Goal: Task Accomplishment & Management: Complete application form

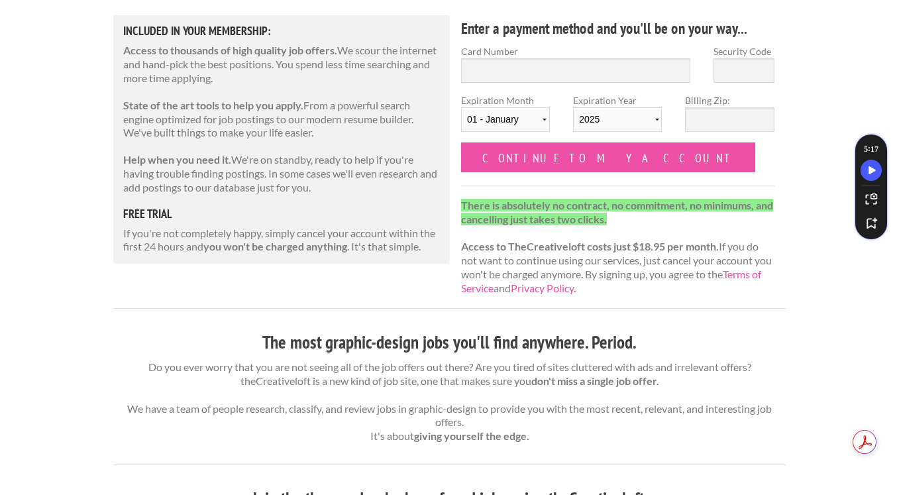
scroll to position [154, 0]
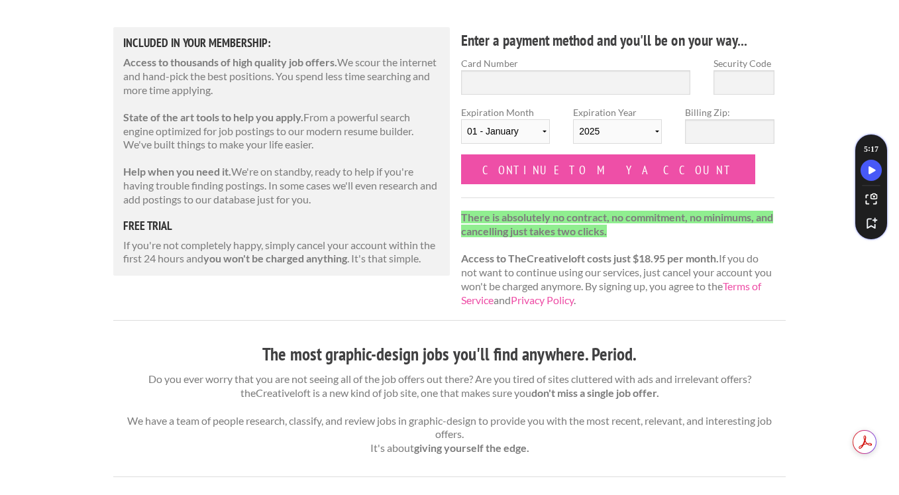
click at [149, 223] on h5 "free trial" at bounding box center [281, 226] width 317 height 12
click at [513, 89] on input "Card Number" at bounding box center [575, 82] width 229 height 25
click at [481, 78] on input "Card Number" at bounding box center [575, 82] width 229 height 25
paste input "5439 3006 0833 7378"
type input "5439 3006 0833 7378"
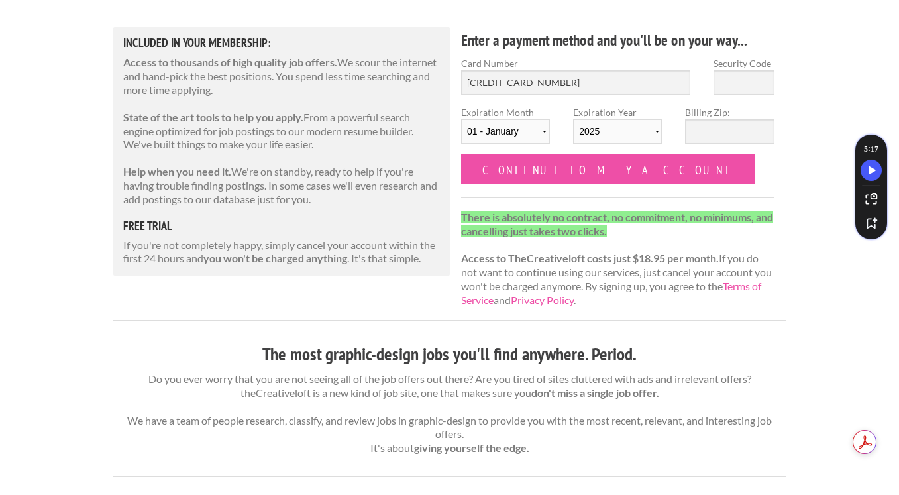
click at [736, 84] on input "Security Code" at bounding box center [744, 82] width 61 height 25
paste input "726"
type input "726"
click at [512, 134] on select "01 - January 02 - February 03 - March 04 - April 05 - May 06 - June 07 - July 0…" at bounding box center [505, 131] width 89 height 25
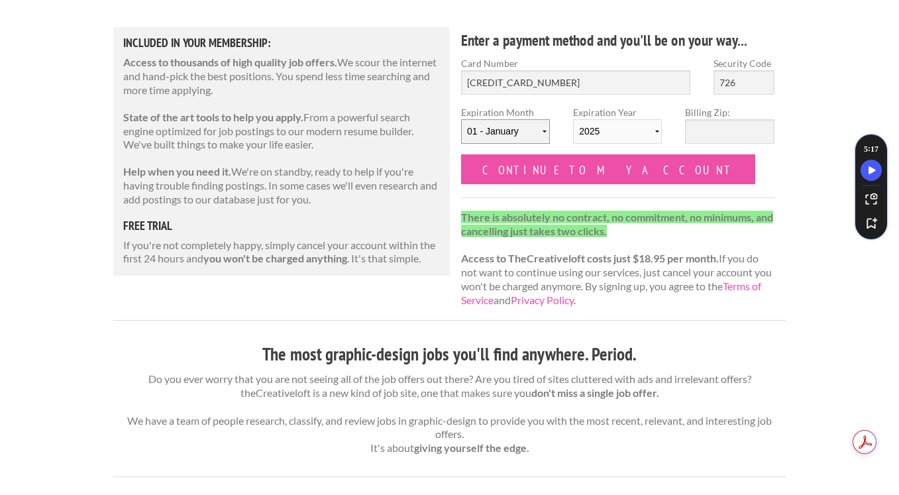
click at [523, 125] on select "01 - January 02 - February 03 - March 04 - April 05 - May 06 - June 07 - July 0…" at bounding box center [505, 131] width 89 height 25
select select "09"
click at [461, 119] on select "01 - January 02 - February 03 - March 04 - April 05 - May 06 - June 07 - July 0…" at bounding box center [505, 131] width 89 height 25
click at [608, 131] on select "2025 2026 2027 2028 2029 2030 2031 2032 2033 2034" at bounding box center [617, 131] width 89 height 25
select select "2031"
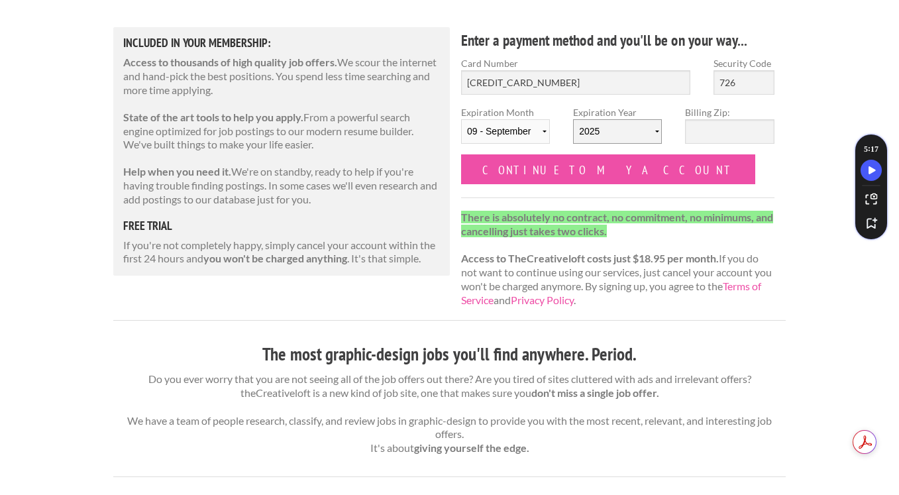
click at [573, 119] on select "2025 2026 2027 2028 2029 2030 2031 2032 2033 2034" at bounding box center [617, 131] width 89 height 25
click at [705, 136] on input "Billing Zip:" at bounding box center [729, 131] width 89 height 25
type input "98065"
click at [678, 157] on form "Card Number 5439 3006 0833 7378 Security Code 726 Expiration Month 01 - January…" at bounding box center [617, 120] width 313 height 128
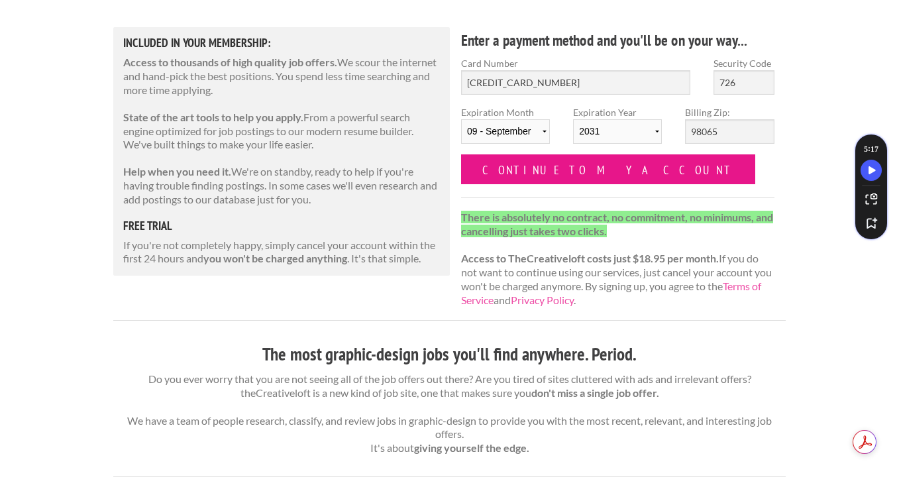
click at [588, 166] on input "Continue to my account" at bounding box center [608, 169] width 294 height 30
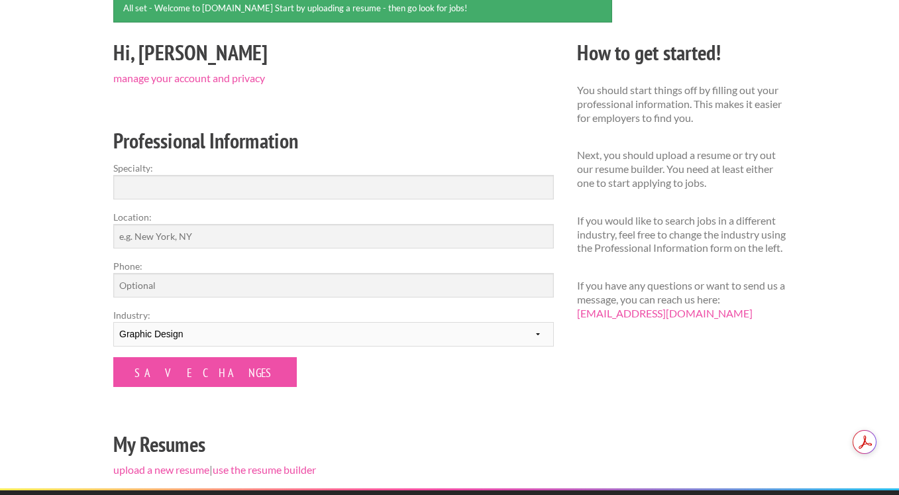
scroll to position [131, 0]
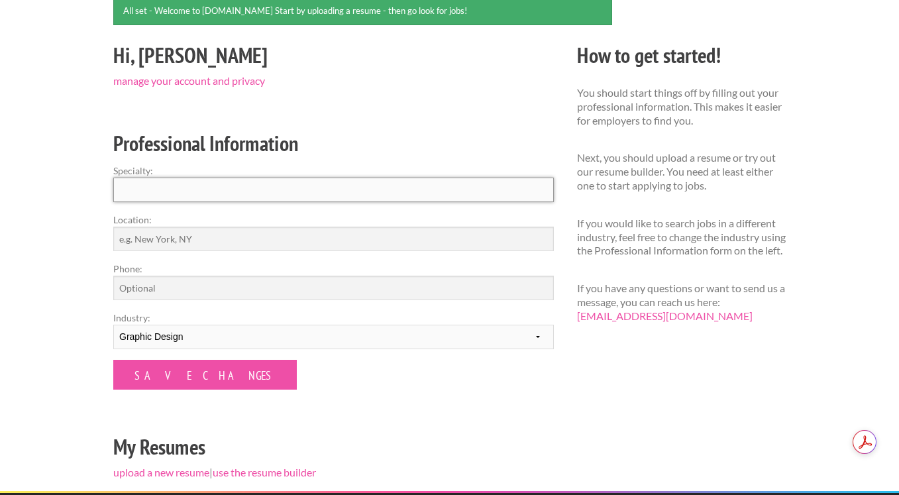
click at [174, 191] on input "Specialty:" at bounding box center [333, 190] width 441 height 25
type input "Graphic Design and Illustration"
click at [144, 339] on select "--------- Fashion Interior Design Photography Event Planning Entertainment Musi…" at bounding box center [333, 337] width 441 height 25
click at [113, 325] on select "--------- Fashion Interior Design Photography Event Planning Entertainment Musi…" at bounding box center [333, 337] width 441 height 25
click at [159, 247] on input "Location:" at bounding box center [333, 239] width 441 height 25
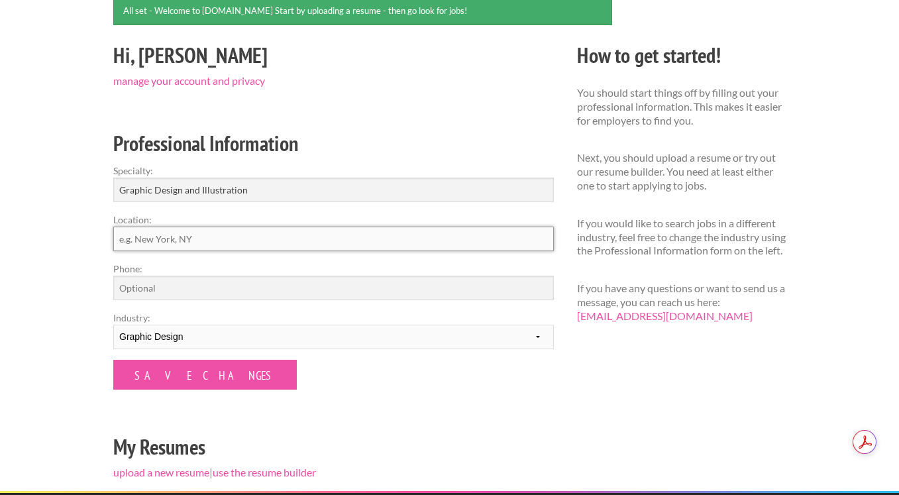
type input "S"
click at [156, 358] on form "Specialty: Graphic Design and Illustration Location: Phone: Industry: ---------…" at bounding box center [333, 277] width 441 height 226
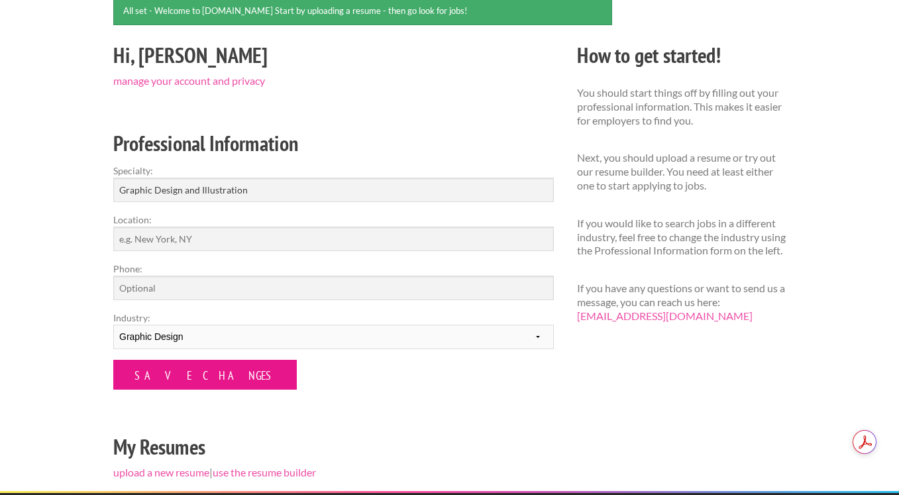
click at [158, 377] on input "Save Changes" at bounding box center [205, 375] width 184 height 30
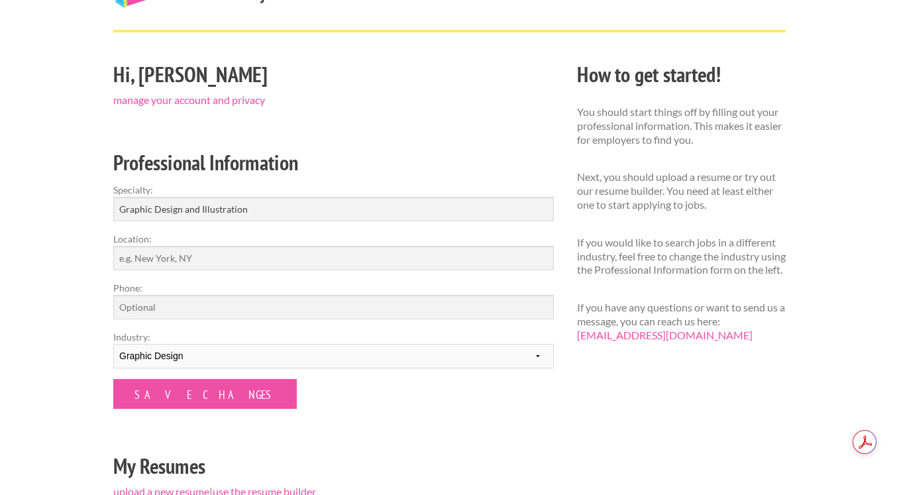
scroll to position [11, 0]
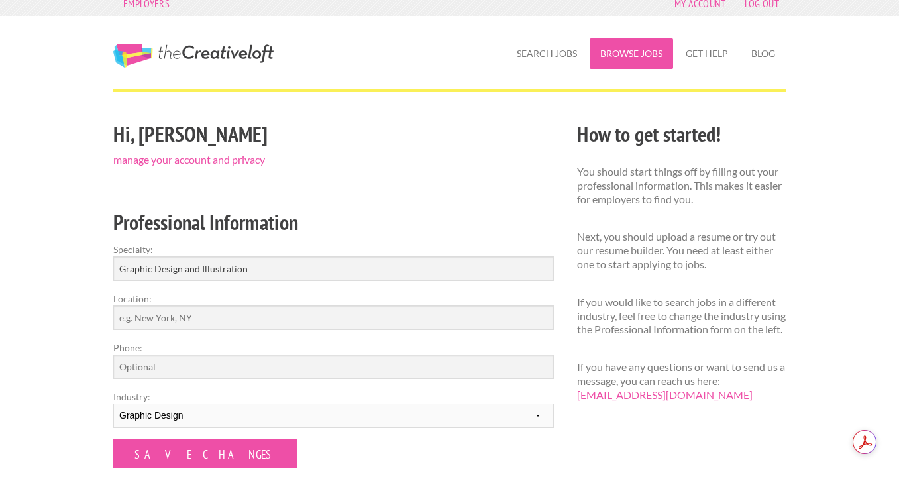
click at [645, 58] on link "Browse Jobs" at bounding box center [631, 53] width 83 height 30
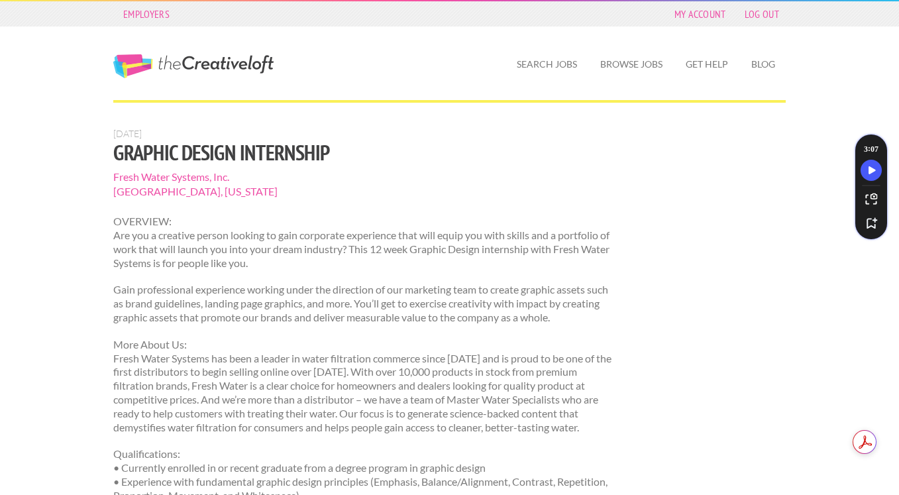
click at [144, 174] on span "Fresh Water Systems, Inc." at bounding box center [362, 177] width 499 height 15
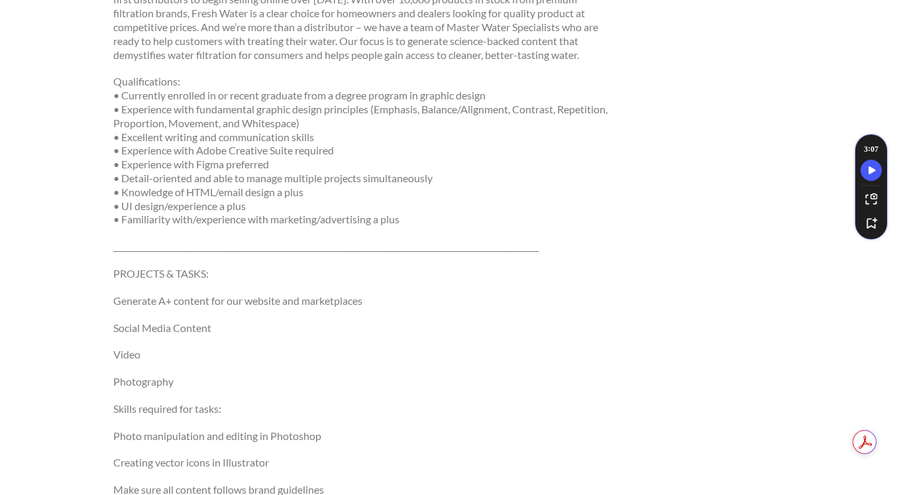
scroll to position [865, 0]
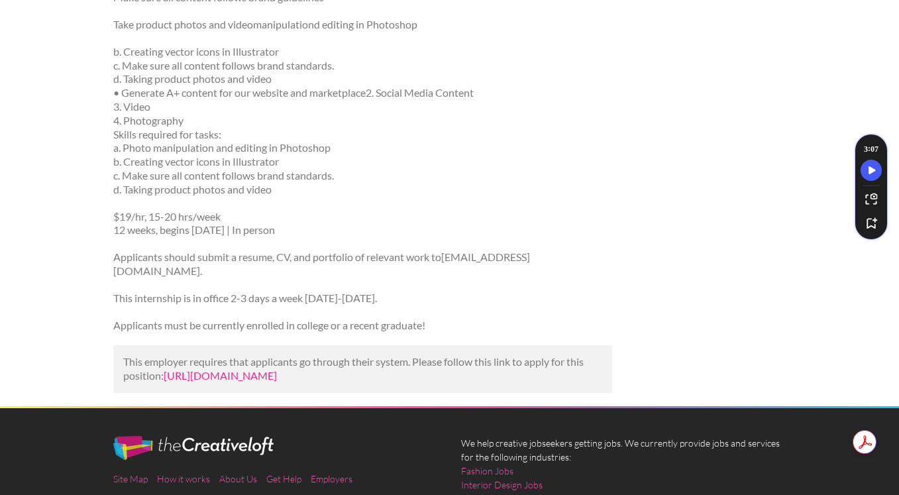
click at [214, 369] on link "https://www.indeed.com/viewjob?jk=4e79cc9d8da461c3&utm_campaign=google_jobs_app…" at bounding box center [220, 375] width 113 height 13
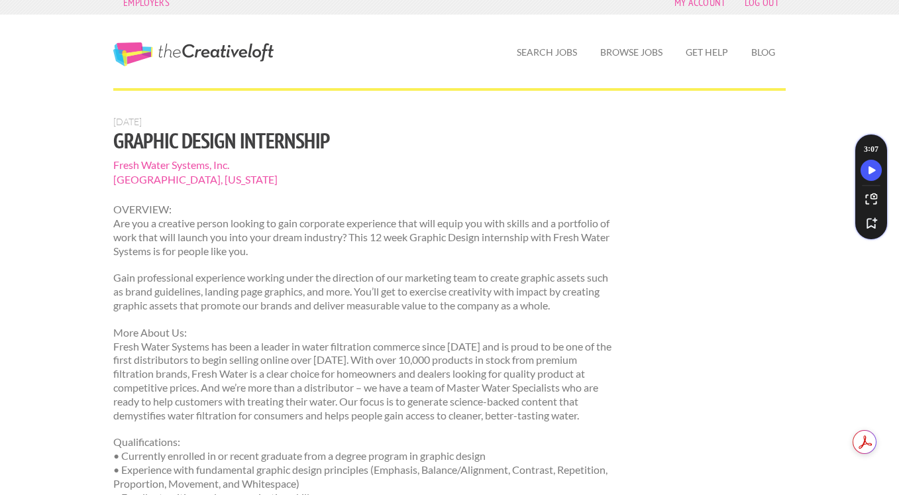
scroll to position [0, 0]
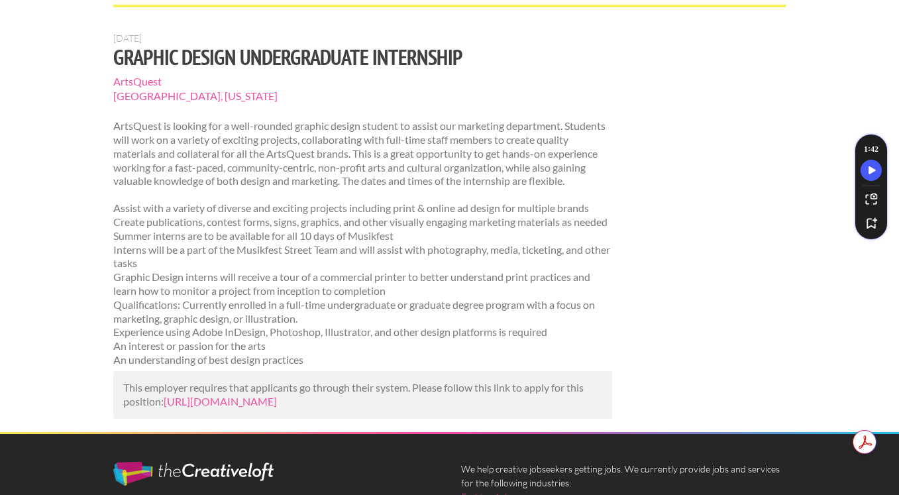
scroll to position [113, 0]
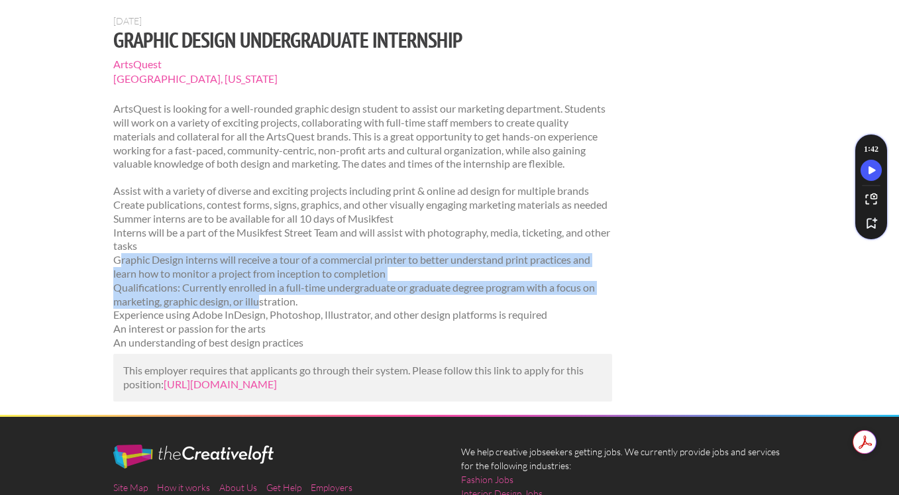
drag, startPoint x: 117, startPoint y: 278, endPoint x: 260, endPoint y: 311, distance: 146.8
click at [260, 311] on p "Assist with a variety of diverse and exciting projects including print & online…" at bounding box center [362, 267] width 499 height 166
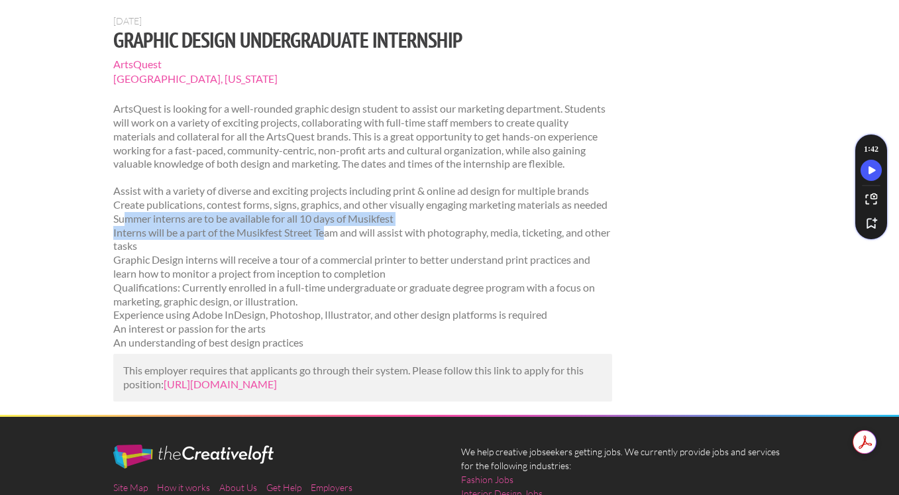
drag, startPoint x: 123, startPoint y: 230, endPoint x: 325, endPoint y: 239, distance: 202.3
click at [325, 239] on p "Assist with a variety of diverse and exciting projects including print & online…" at bounding box center [362, 267] width 499 height 166
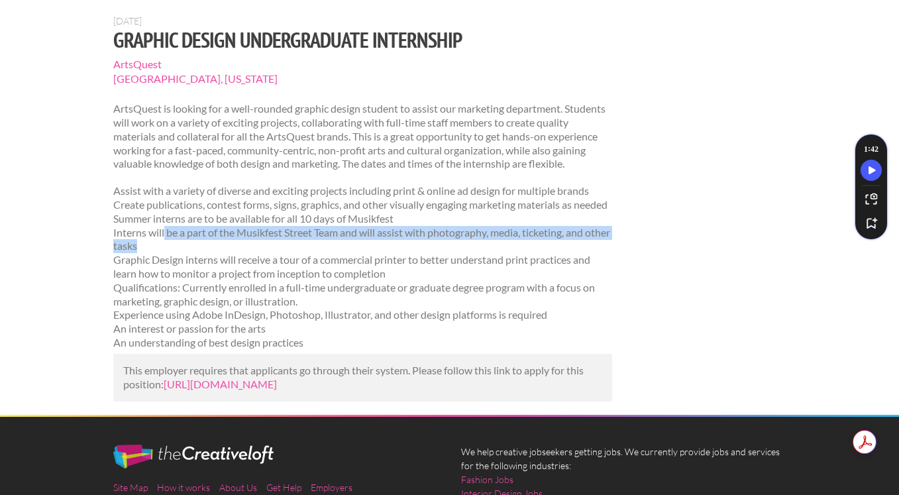
drag, startPoint x: 166, startPoint y: 245, endPoint x: 274, endPoint y: 260, distance: 109.2
click at [274, 260] on p "Assist with a variety of diverse and exciting projects including print & online…" at bounding box center [362, 267] width 499 height 166
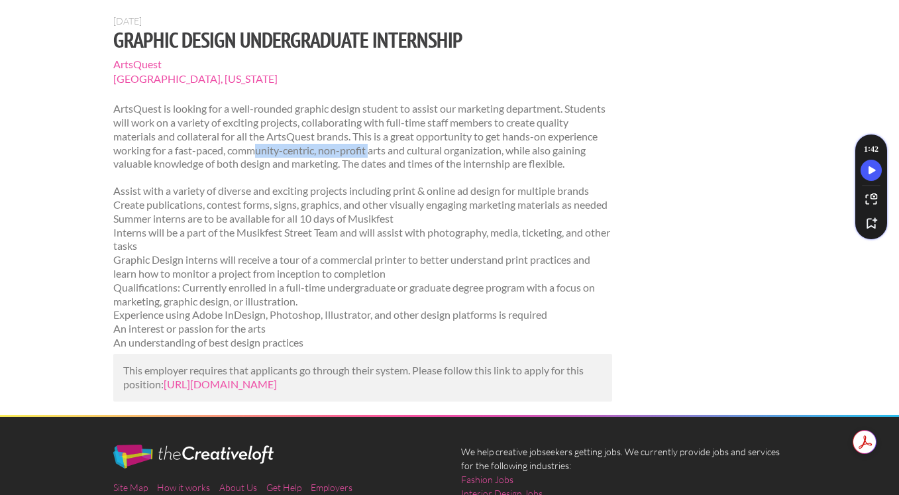
drag, startPoint x: 257, startPoint y: 148, endPoint x: 372, endPoint y: 154, distance: 115.5
click at [372, 154] on p "ArtsQuest is looking for a well-rounded graphic design student to assist our ma…" at bounding box center [362, 136] width 499 height 69
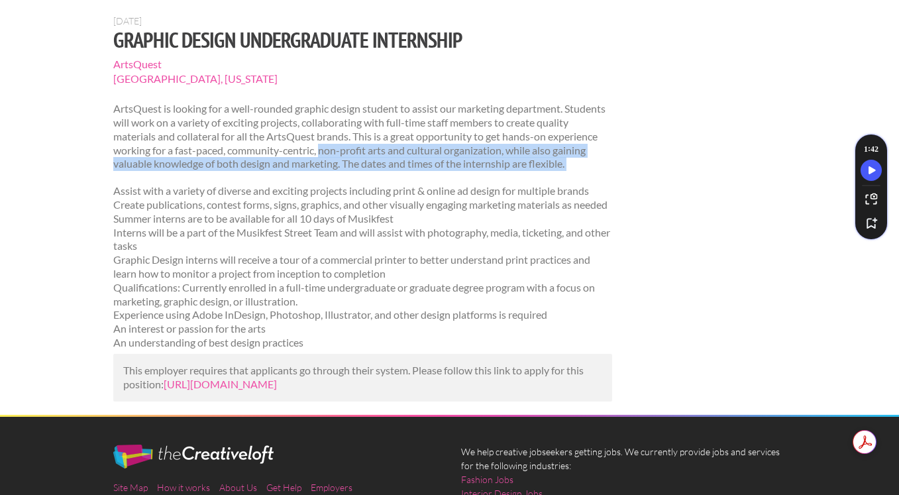
drag, startPoint x: 323, startPoint y: 152, endPoint x: 430, endPoint y: 174, distance: 108.8
click at [430, 174] on div "ArtsQuest is looking for a well-rounded graphic design student to assist our ma…" at bounding box center [362, 228] width 499 height 252
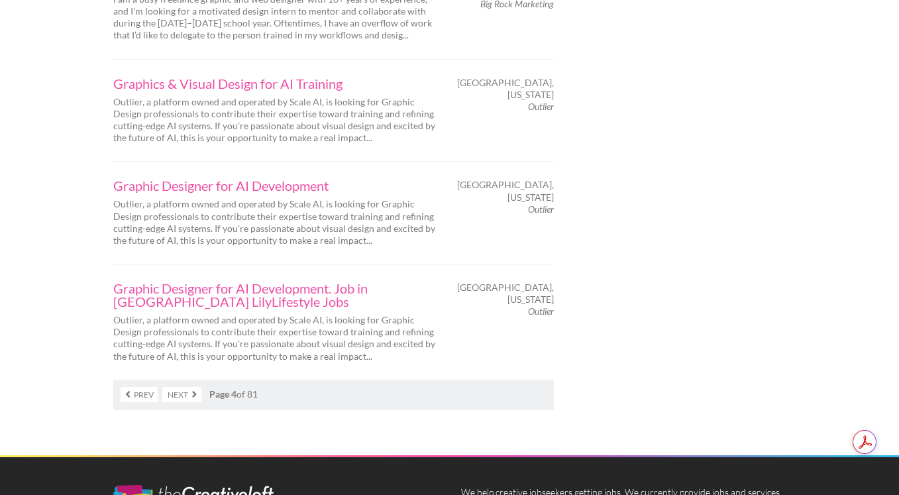
scroll to position [2107, 0]
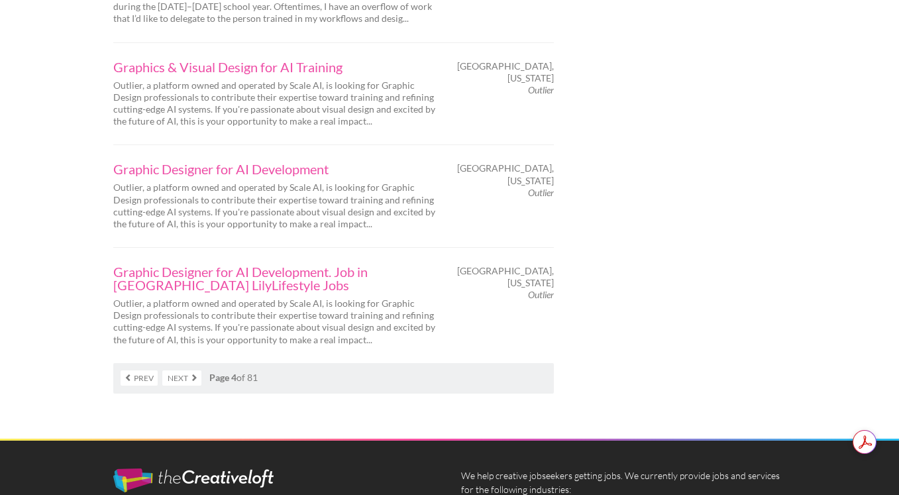
click at [191, 370] on link "Next" at bounding box center [181, 377] width 39 height 15
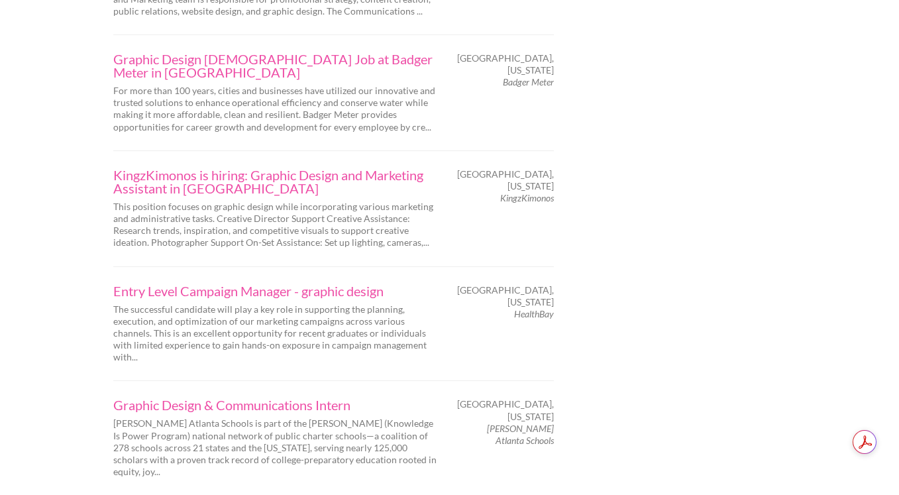
scroll to position [1642, 0]
click at [375, 282] on link "Entry Level Campaign Manager - graphic design" at bounding box center [275, 288] width 325 height 13
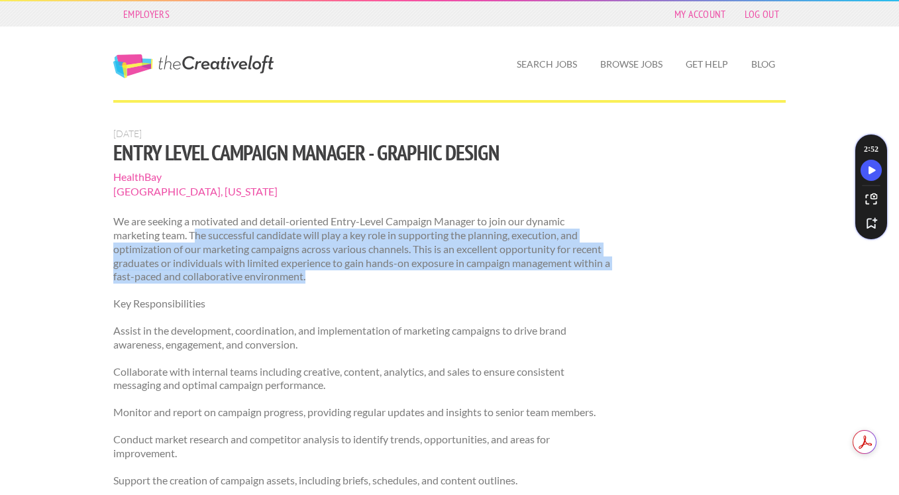
drag, startPoint x: 198, startPoint y: 238, endPoint x: 588, endPoint y: 272, distance: 391.2
click at [588, 272] on p "We are seeking a motivated and detail-oriented Entry-Level Campaign Manager to …" at bounding box center [362, 249] width 499 height 69
click at [569, 280] on p "We are seeking a motivated and detail-oriented Entry-Level Campaign Manager to …" at bounding box center [362, 249] width 499 height 69
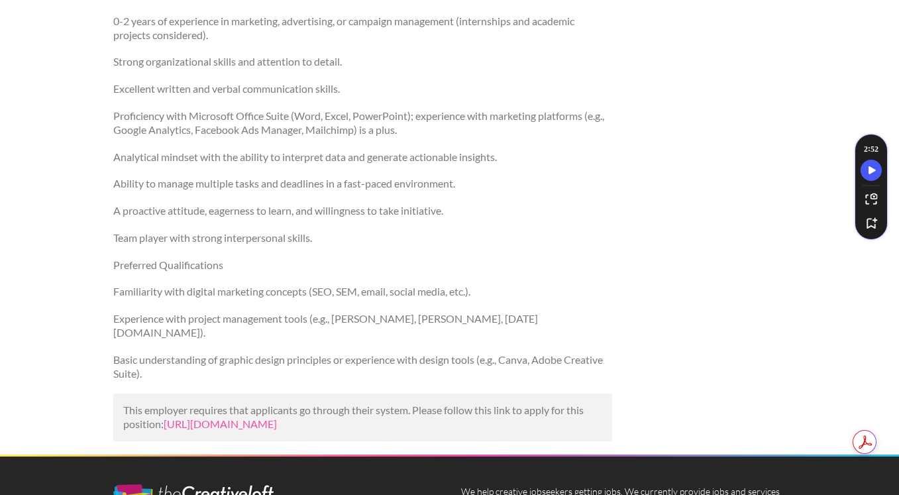
scroll to position [694, 0]
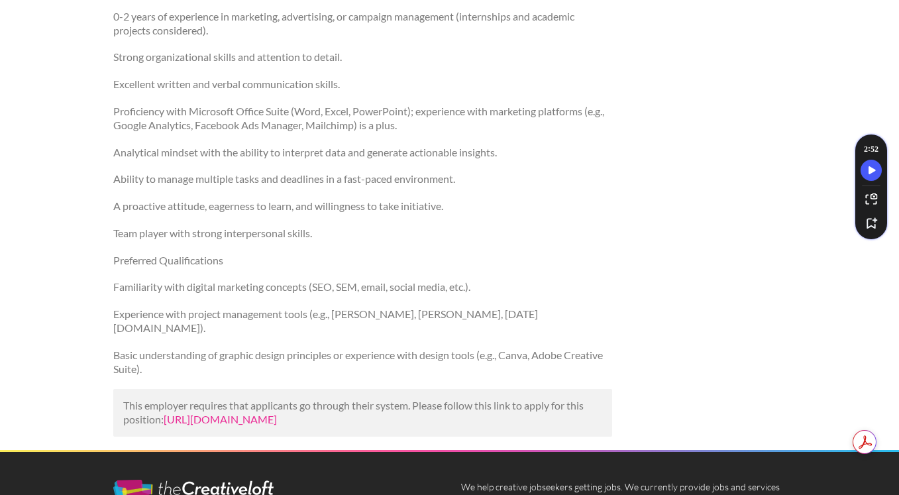
click at [277, 413] on link "https://www.careers-page.com/healthbay/job/4RXR3WW5?utm_campaign=google_jobs_ap…" at bounding box center [220, 419] width 113 height 13
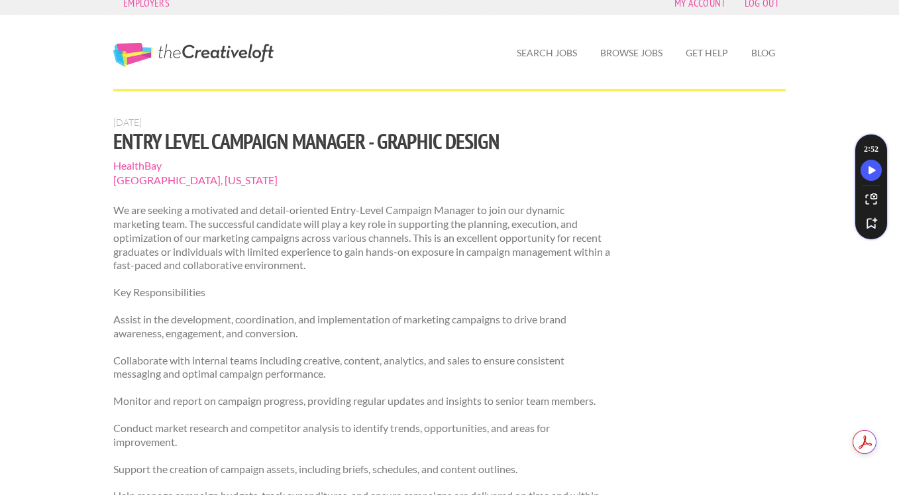
scroll to position [5, 0]
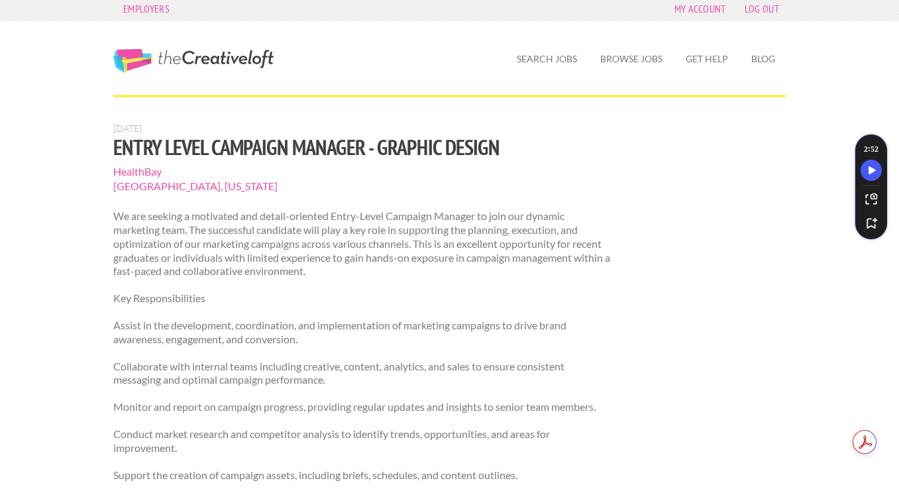
click at [144, 171] on span "HealthBay" at bounding box center [362, 171] width 499 height 15
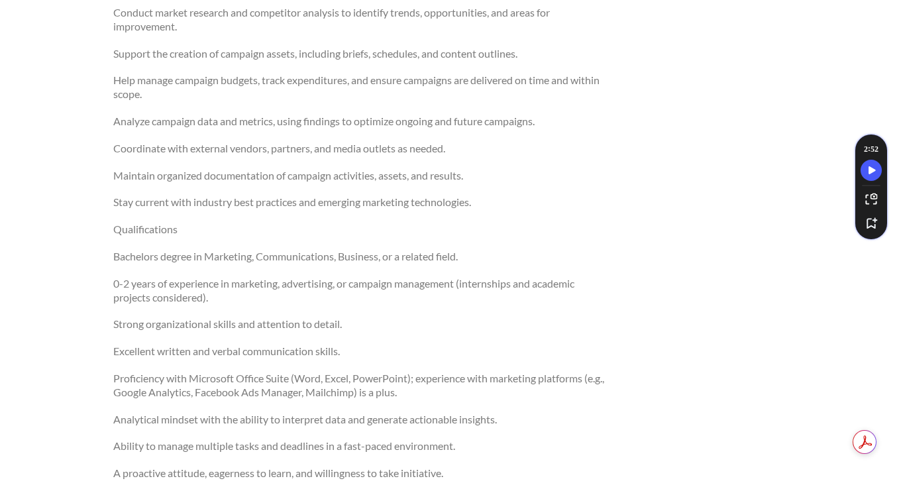
scroll to position [0, 0]
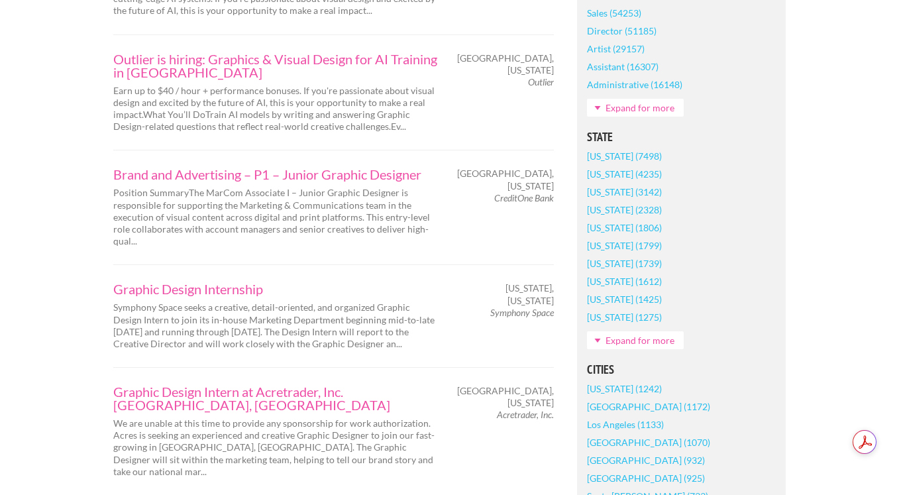
scroll to position [912, 0]
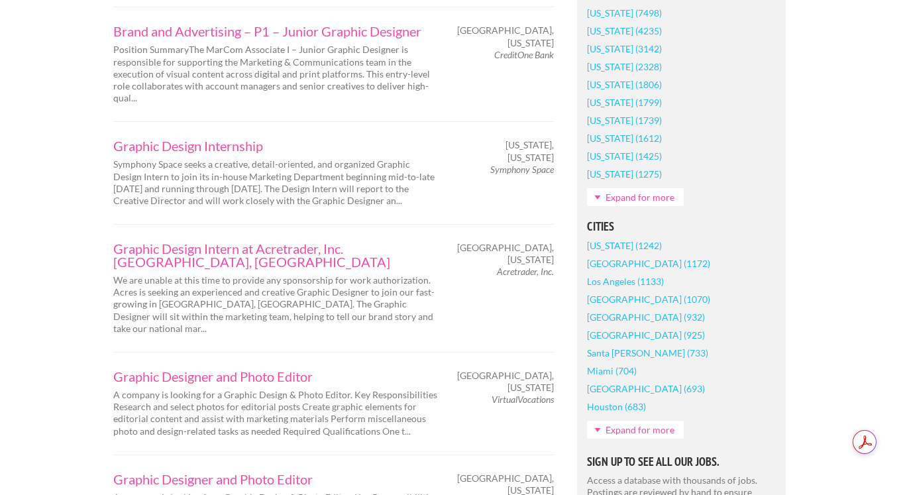
click at [647, 201] on link "Expand for more" at bounding box center [635, 197] width 97 height 18
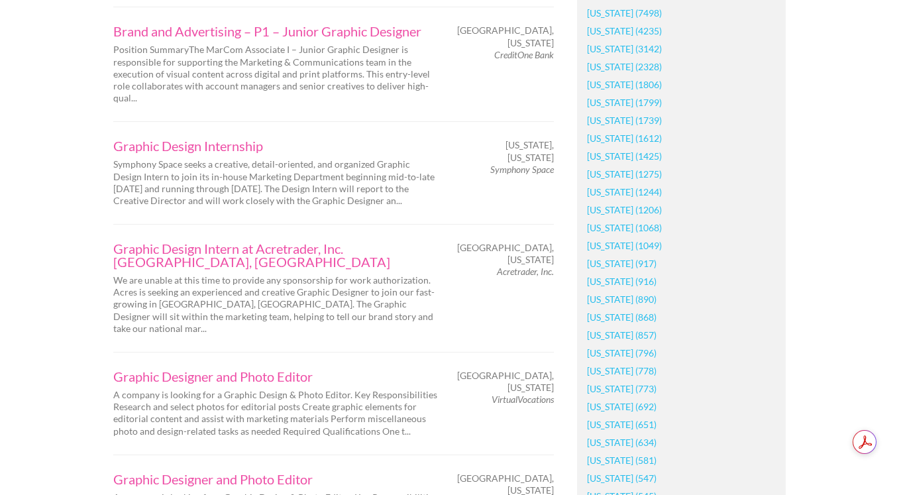
click at [637, 247] on link "[US_STATE] (1049)" at bounding box center [624, 246] width 75 height 18
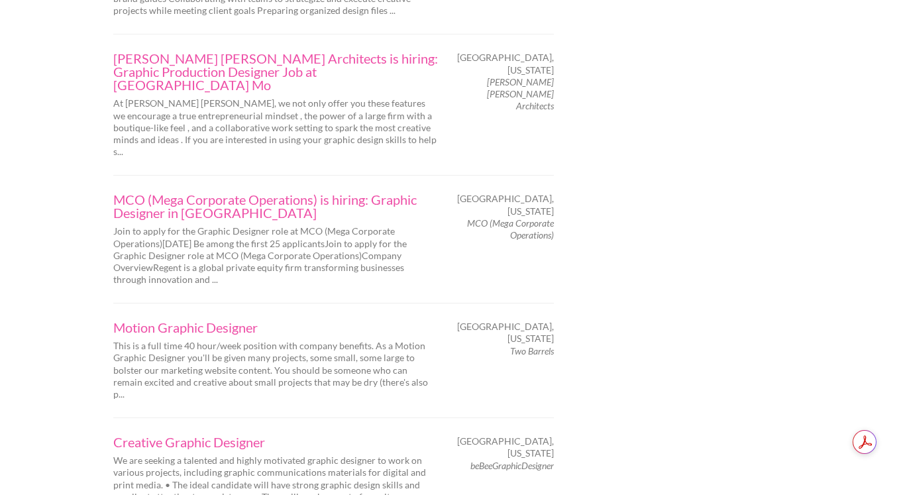
scroll to position [2153, 0]
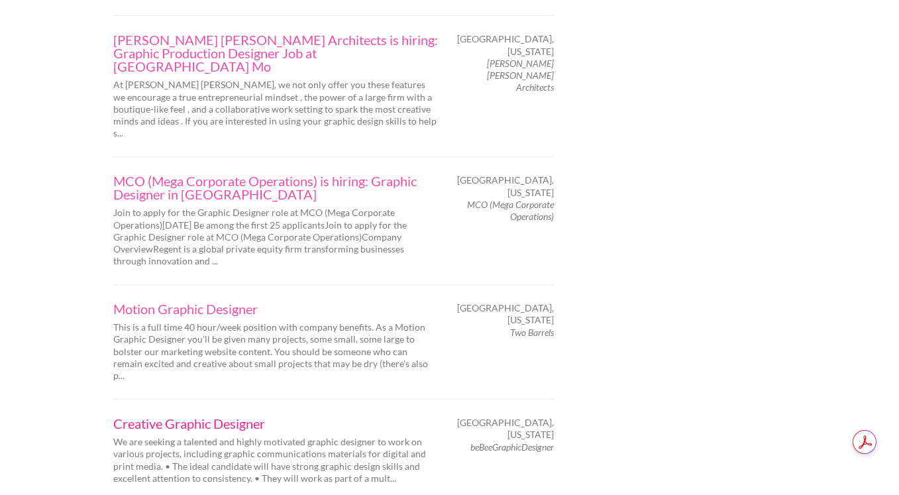
click at [193, 417] on link "Creative Graphic Designer" at bounding box center [275, 423] width 325 height 13
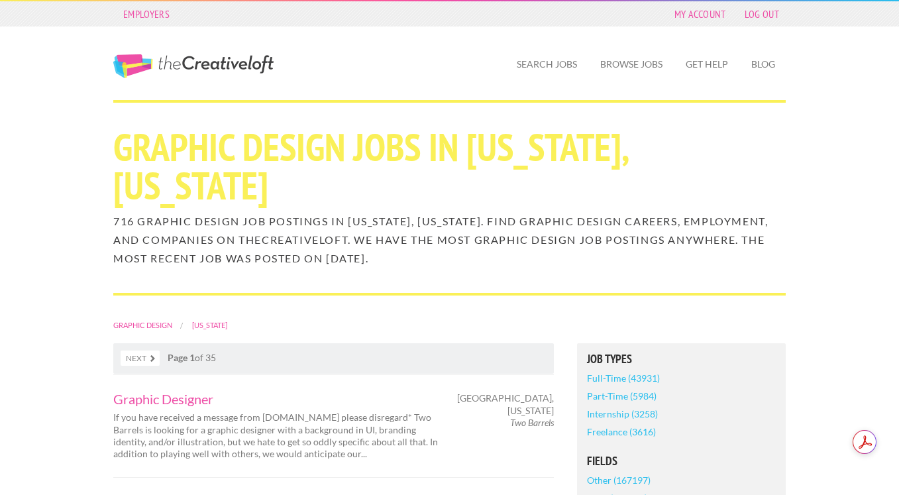
scroll to position [2153, 0]
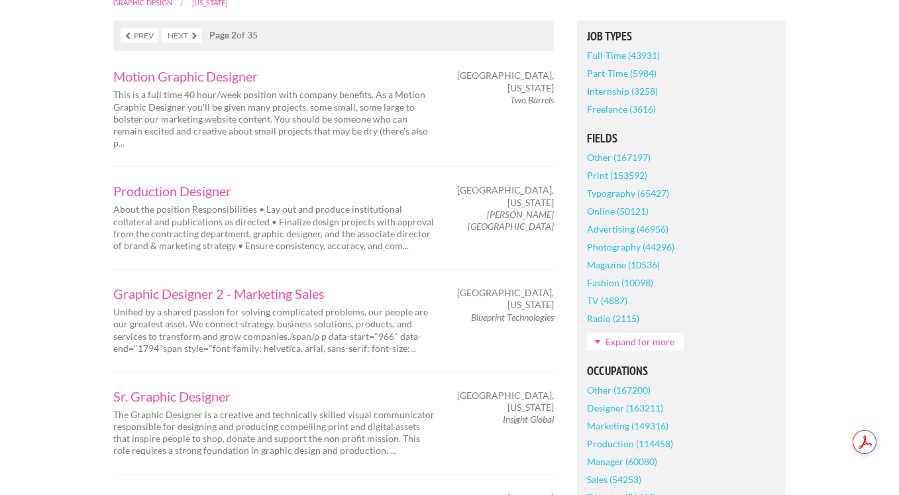
scroll to position [327, 0]
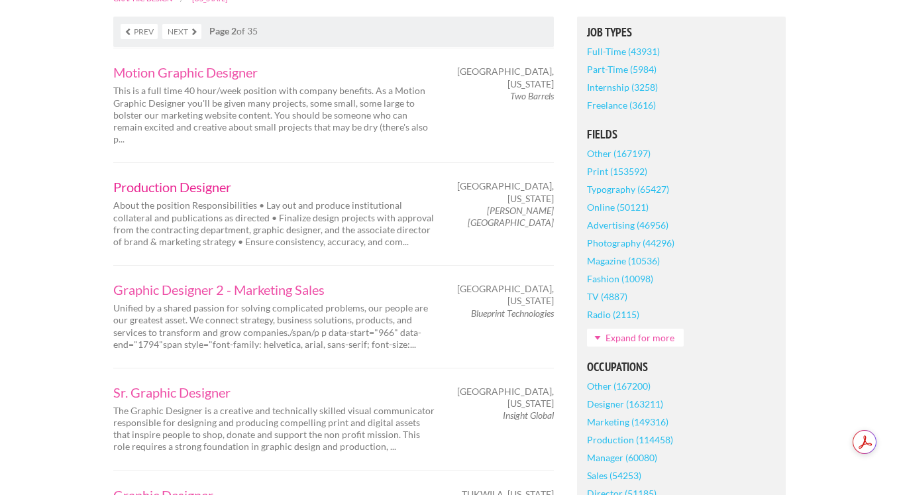
click at [138, 180] on link "Production Designer" at bounding box center [275, 186] width 325 height 13
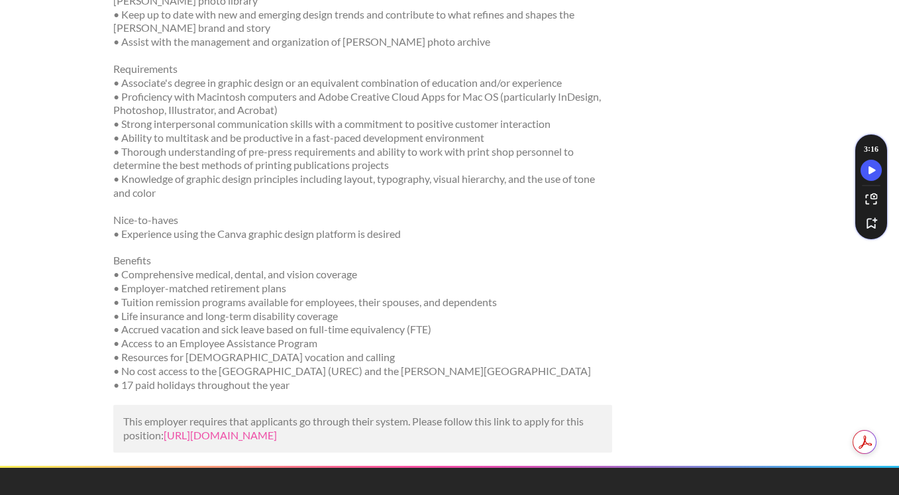
scroll to position [536, 0]
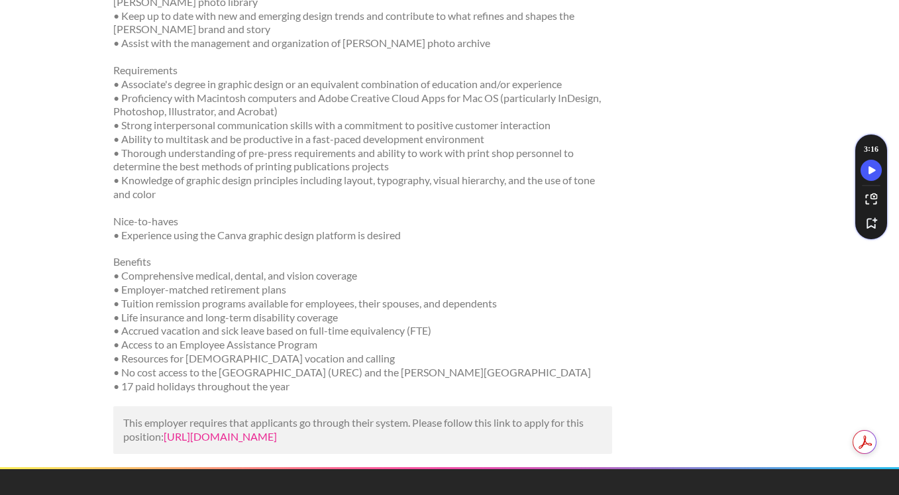
click at [174, 430] on link "[URL][DOMAIN_NAME]" at bounding box center [220, 436] width 113 height 13
